Goal: Information Seeking & Learning: Check status

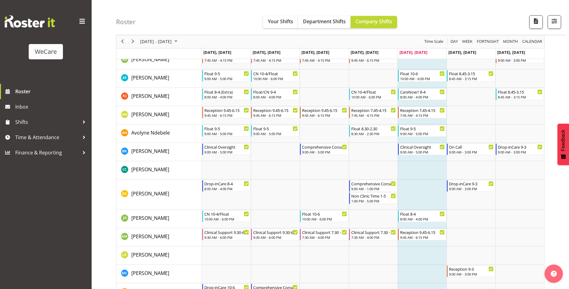
scroll to position [251, 0]
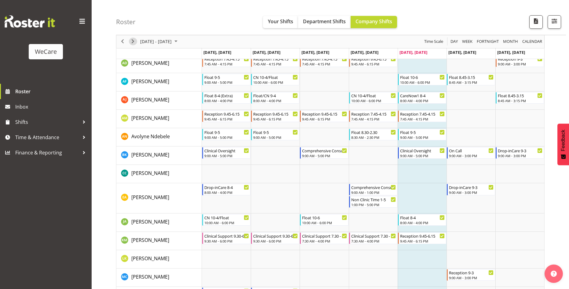
click at [134, 42] on span "Next" at bounding box center [132, 42] width 7 height 8
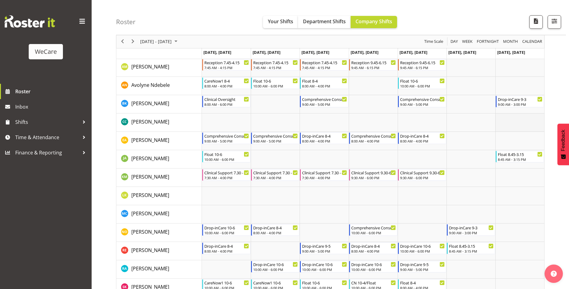
scroll to position [312, 0]
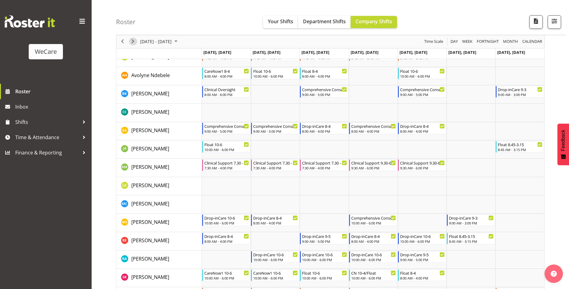
click at [133, 42] on span "Next" at bounding box center [132, 42] width 7 height 8
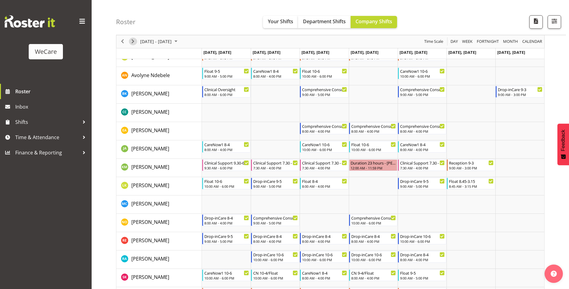
click at [135, 42] on span "Next" at bounding box center [132, 42] width 7 height 8
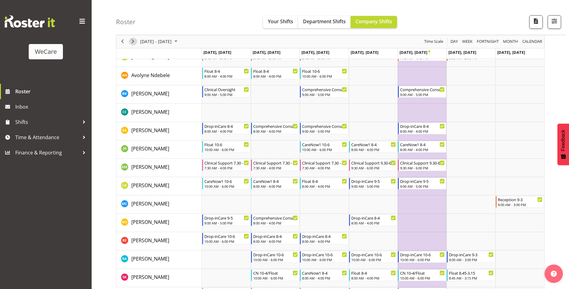
click at [135, 42] on span "Next" at bounding box center [132, 42] width 7 height 8
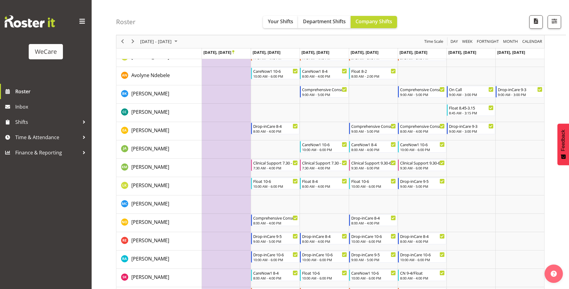
drag, startPoint x: 131, startPoint y: 43, endPoint x: 137, endPoint y: 38, distance: 7.1
click at [132, 43] on span "Next" at bounding box center [132, 42] width 7 height 8
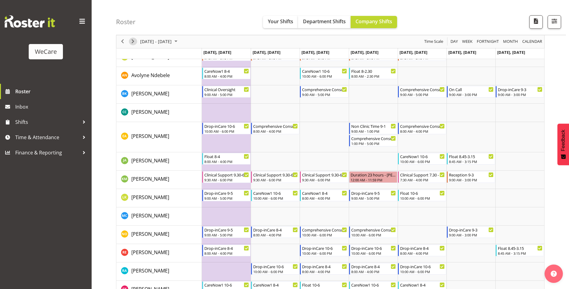
click at [132, 40] on span "Next" at bounding box center [132, 42] width 7 height 8
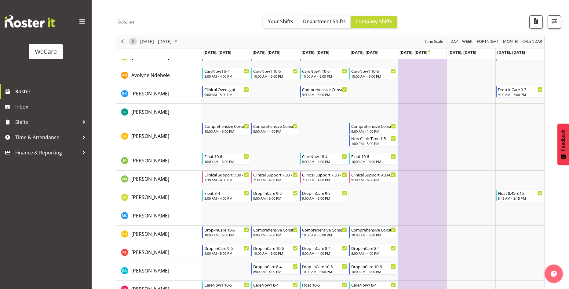
click at [132, 40] on span "Next" at bounding box center [132, 42] width 7 height 8
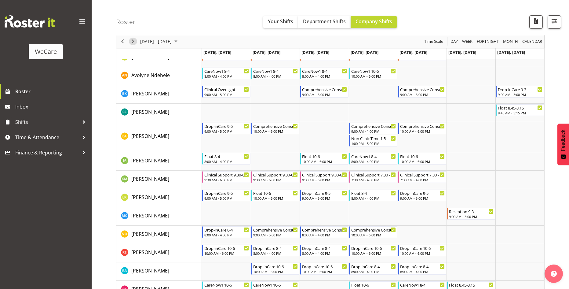
click at [132, 40] on span "Next" at bounding box center [132, 42] width 7 height 8
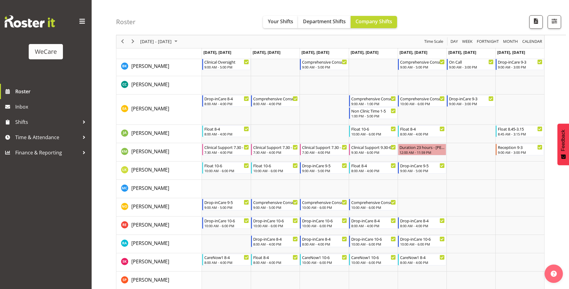
scroll to position [343, 0]
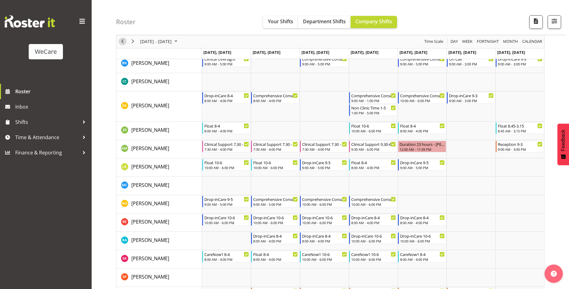
click at [119, 42] on span "Previous" at bounding box center [122, 42] width 7 height 8
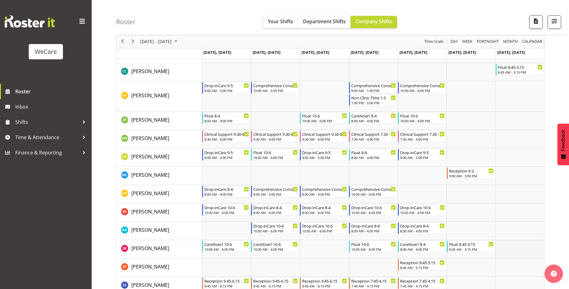
scroll to position [343, 0]
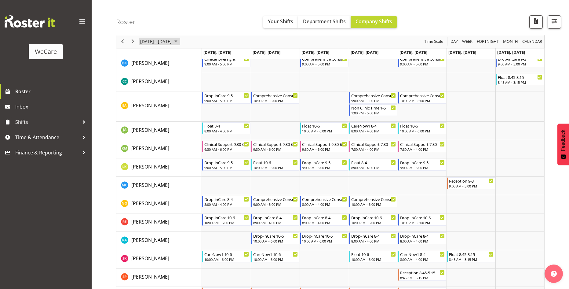
click at [180, 39] on span "November 2025" at bounding box center [175, 42] width 7 height 8
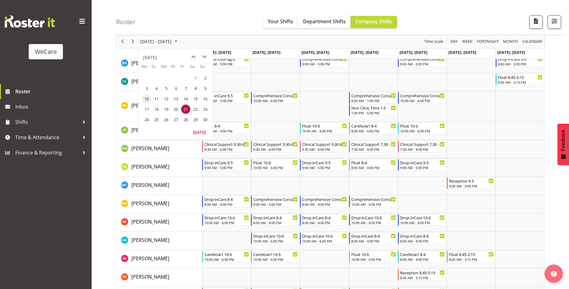
click at [148, 97] on span "10" at bounding box center [146, 98] width 9 height 9
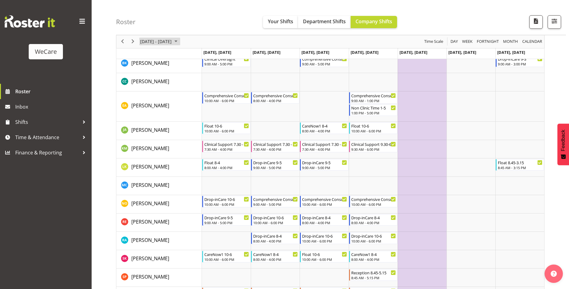
click at [180, 42] on span "November 2025" at bounding box center [175, 42] width 7 height 8
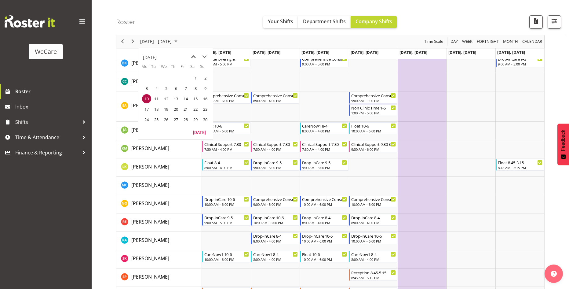
click at [194, 54] on span "previous month" at bounding box center [193, 56] width 11 height 11
click at [147, 90] on span "6" at bounding box center [146, 88] width 9 height 9
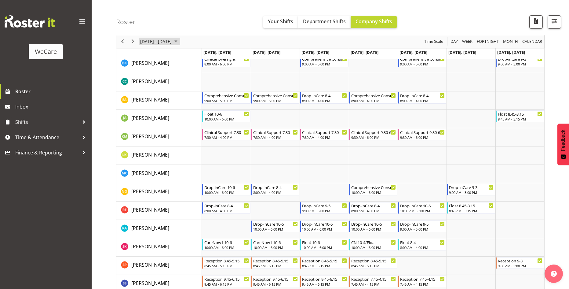
click at [180, 42] on span "October 2025" at bounding box center [175, 42] width 7 height 8
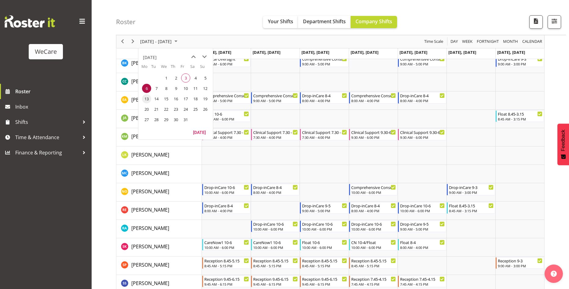
click at [146, 103] on span "13" at bounding box center [146, 98] width 9 height 9
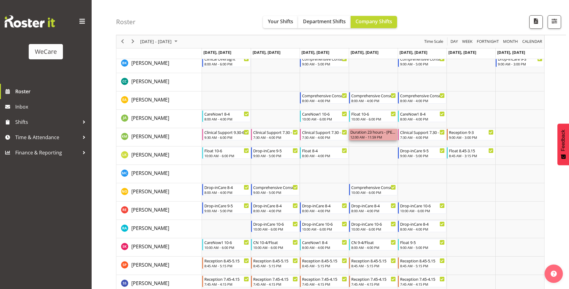
click at [377, 137] on div "12:00 AM - 11:59 PM" at bounding box center [374, 136] width 46 height 5
drag, startPoint x: 377, startPoint y: 137, endPoint x: 376, endPoint y: 148, distance: 11.0
click at [376, 153] on td "Timeline Week of October 13, 2025" at bounding box center [373, 155] width 49 height 18
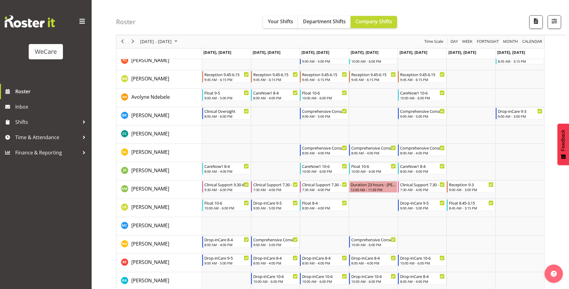
scroll to position [282, 0]
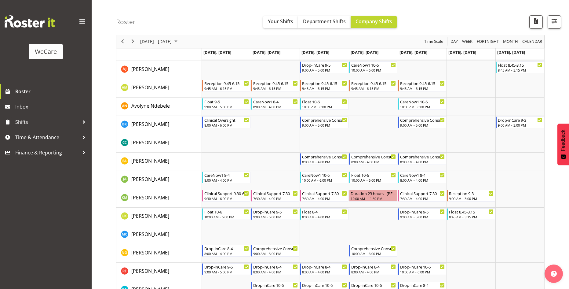
click at [34, 201] on div "WeCare Roster Inbox Shifts Time & Attendance Finance & Reporting" at bounding box center [46, 144] width 92 height 289
